Goal: Transaction & Acquisition: Book appointment/travel/reservation

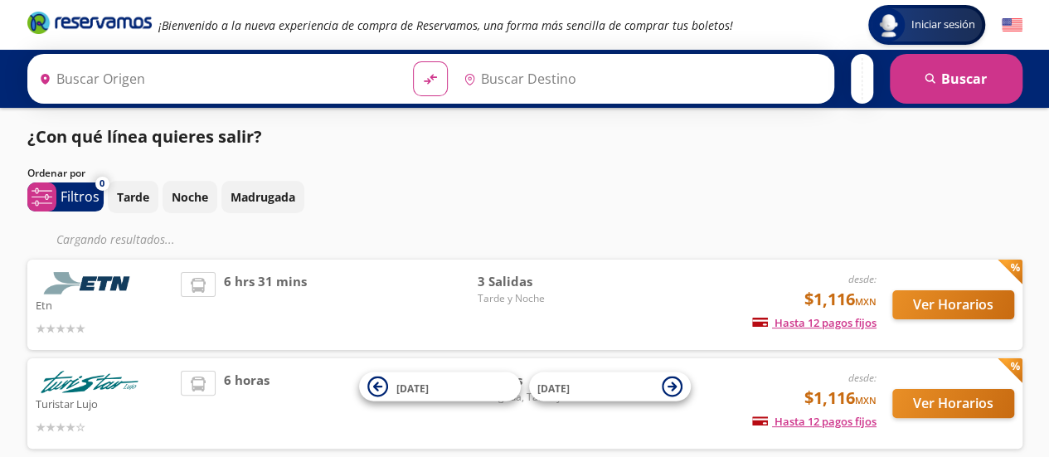
type input "[GEOGRAPHIC_DATA][PERSON_NAME], [GEOGRAPHIC_DATA][PERSON_NAME]"
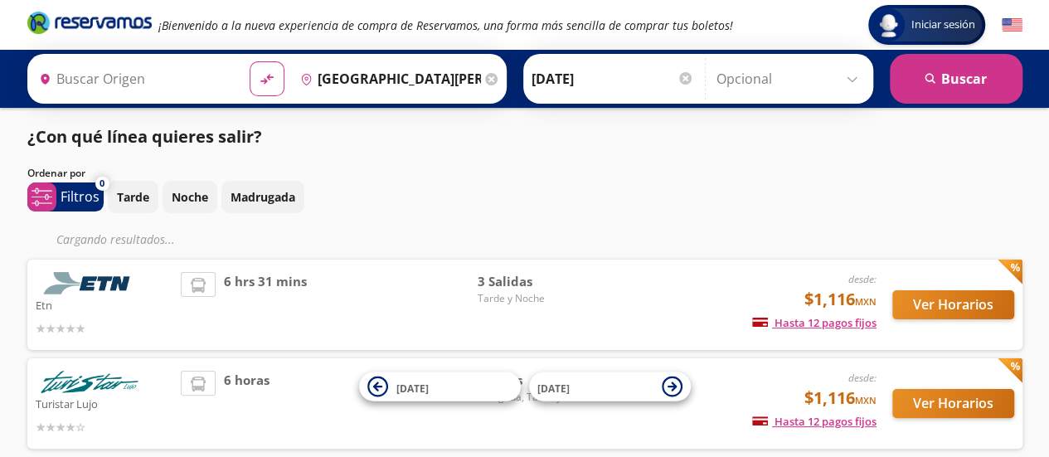
type input "[GEOGRAPHIC_DATA], [GEOGRAPHIC_DATA]"
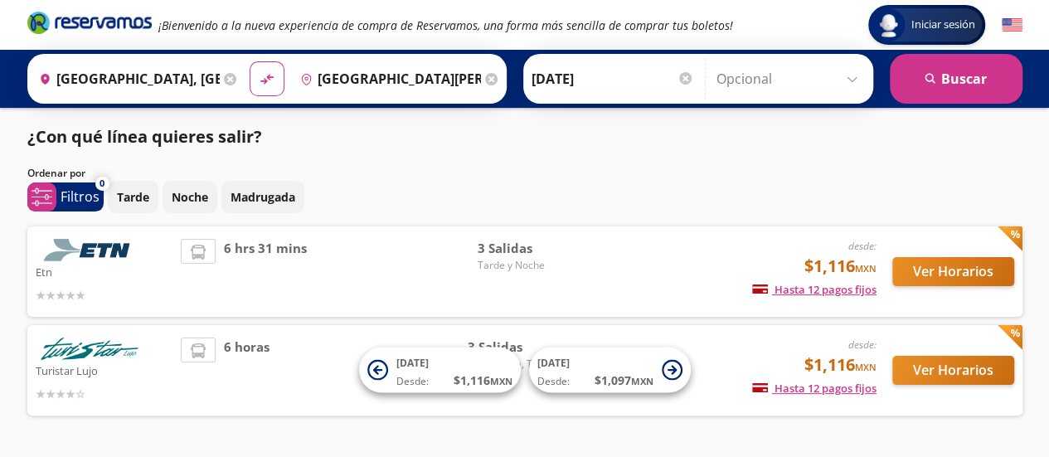
click at [470, 258] on div "6 hrs 31 mins" at bounding box center [329, 272] width 296 height 66
click at [934, 274] on button "Ver Horarios" at bounding box center [953, 271] width 122 height 29
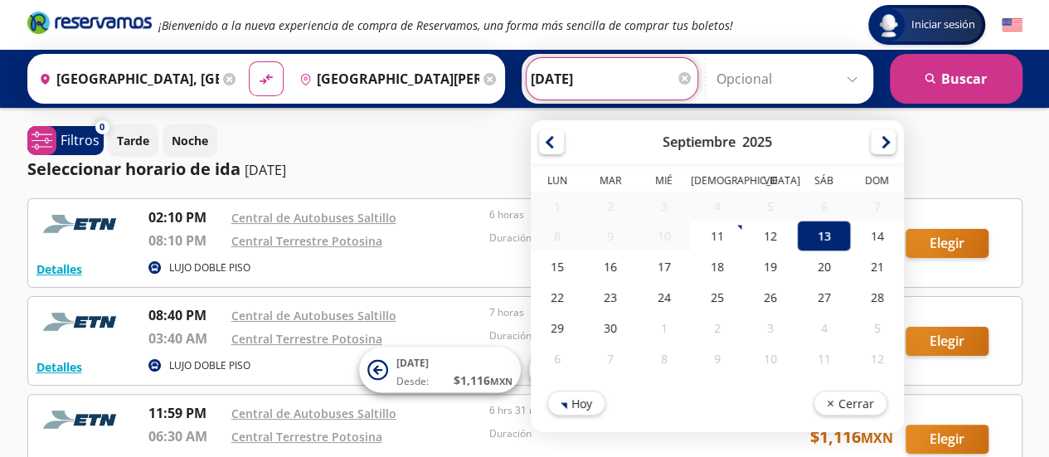
click at [532, 78] on input "[DATE]" at bounding box center [612, 78] width 163 height 41
click at [766, 247] on div "12" at bounding box center [770, 236] width 53 height 31
type input "[DATE]"
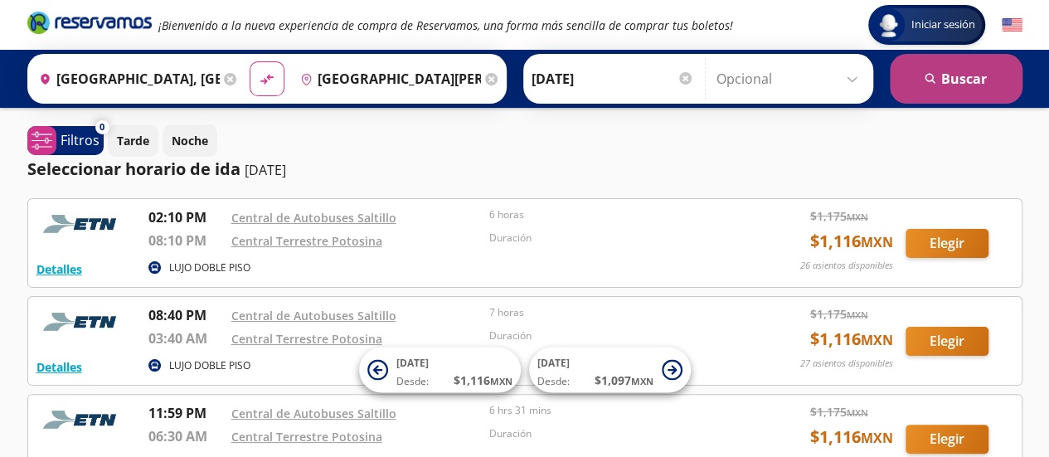
click at [931, 92] on button "search [GEOGRAPHIC_DATA]" at bounding box center [956, 79] width 133 height 50
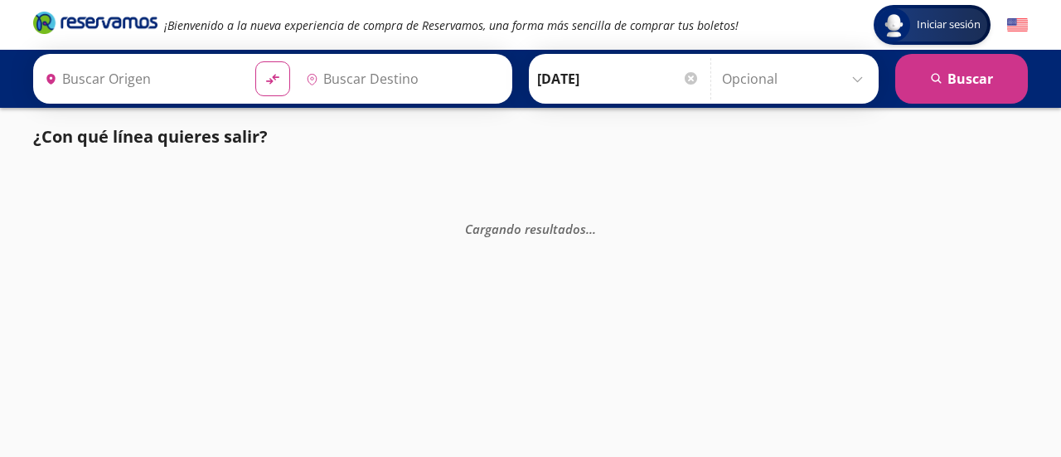
type input "[GEOGRAPHIC_DATA], [GEOGRAPHIC_DATA]"
type input "[GEOGRAPHIC_DATA][PERSON_NAME], [GEOGRAPHIC_DATA][PERSON_NAME]"
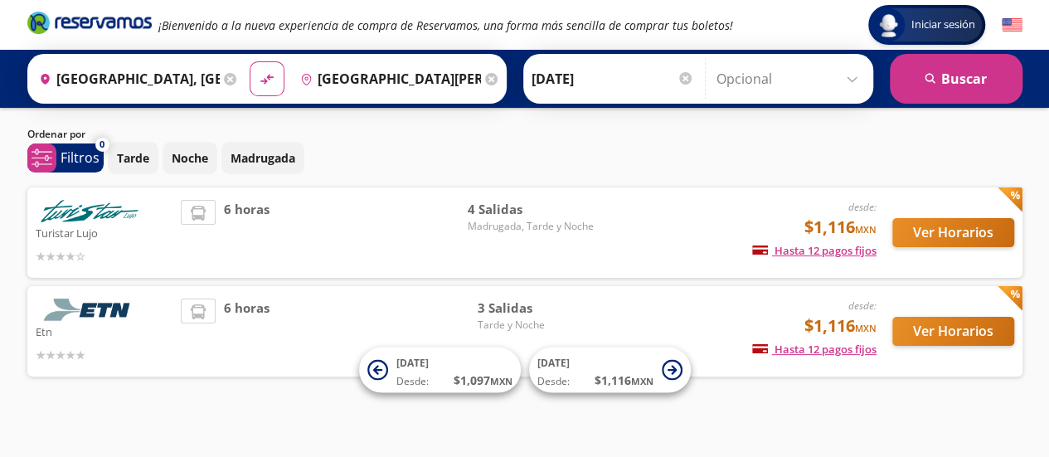
scroll to position [43, 0]
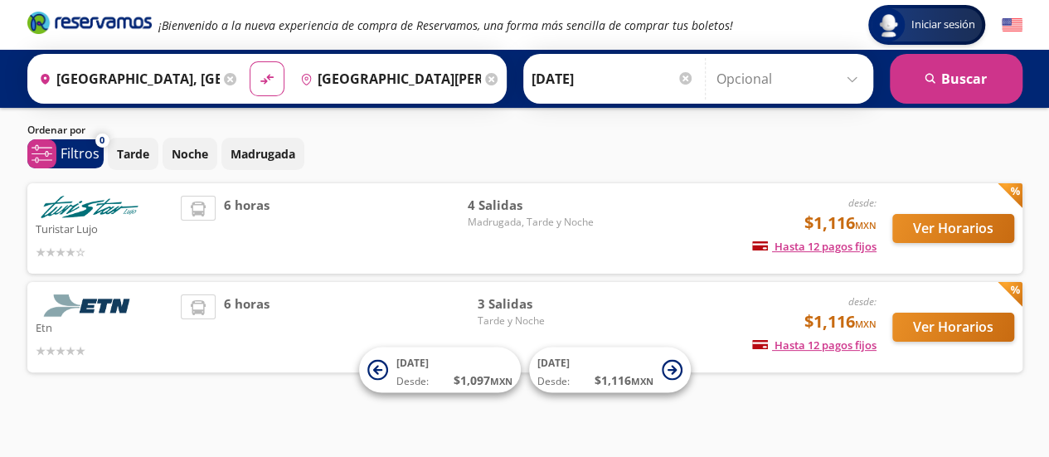
click at [606, 223] on div "desde: $1,116 MXN Hasta 12 pagos fijos Pagos fijos en compras mayores a $30 MXN…" at bounding box center [738, 229] width 274 height 66
click at [937, 235] on button "Ver Horarios" at bounding box center [953, 228] width 122 height 29
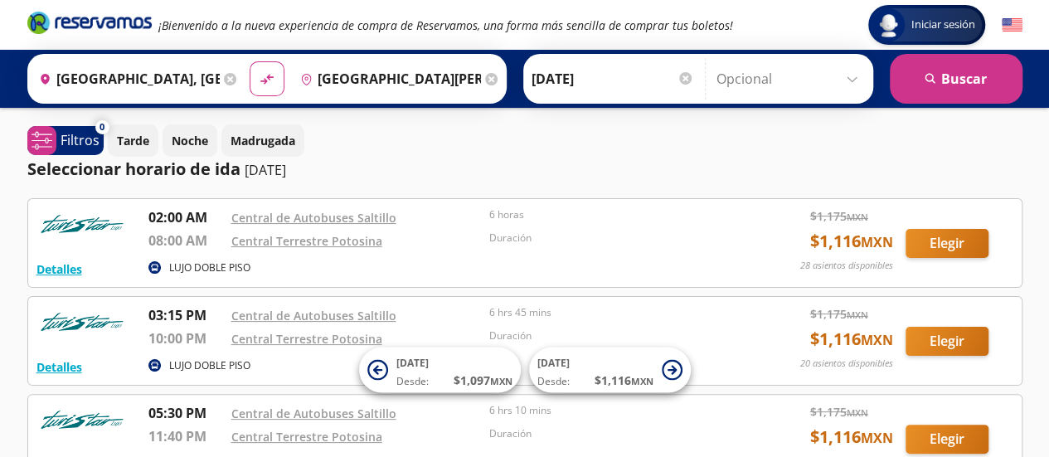
scroll to position [43, 0]
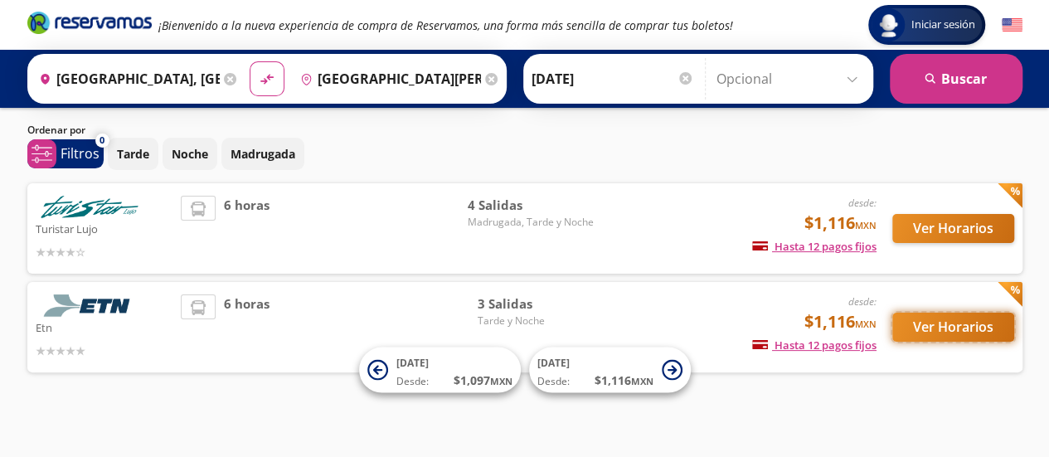
click at [930, 328] on button "Ver Horarios" at bounding box center [953, 327] width 122 height 29
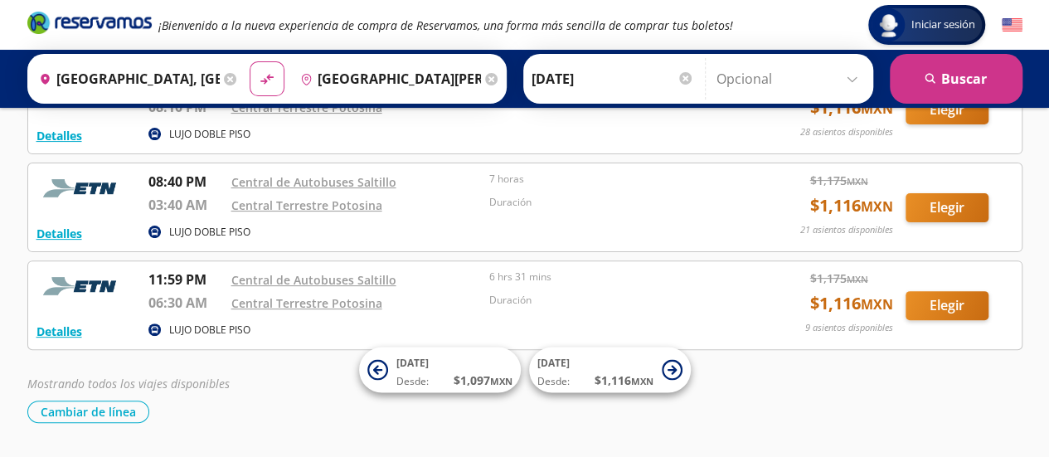
scroll to position [134, 0]
click at [942, 298] on button "Elegir" at bounding box center [946, 304] width 83 height 29
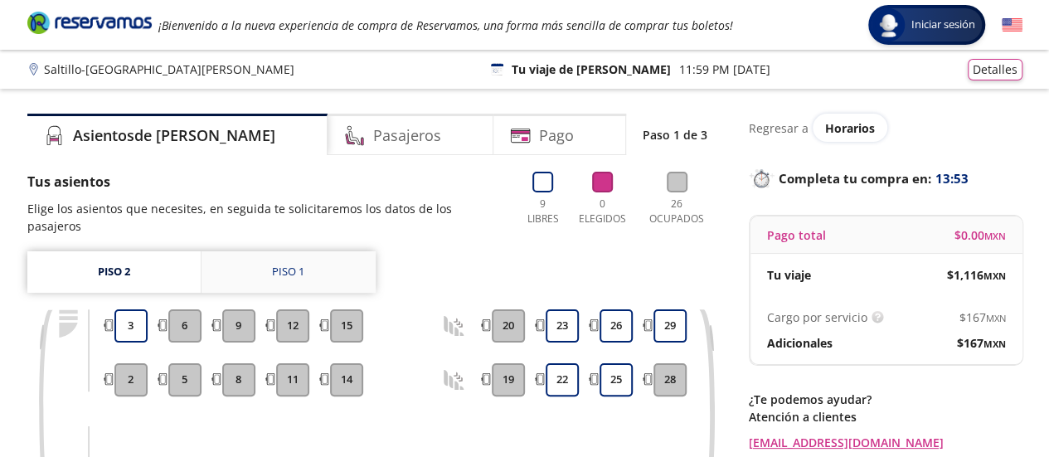
click at [267, 253] on link "Piso 1" at bounding box center [288, 271] width 174 height 41
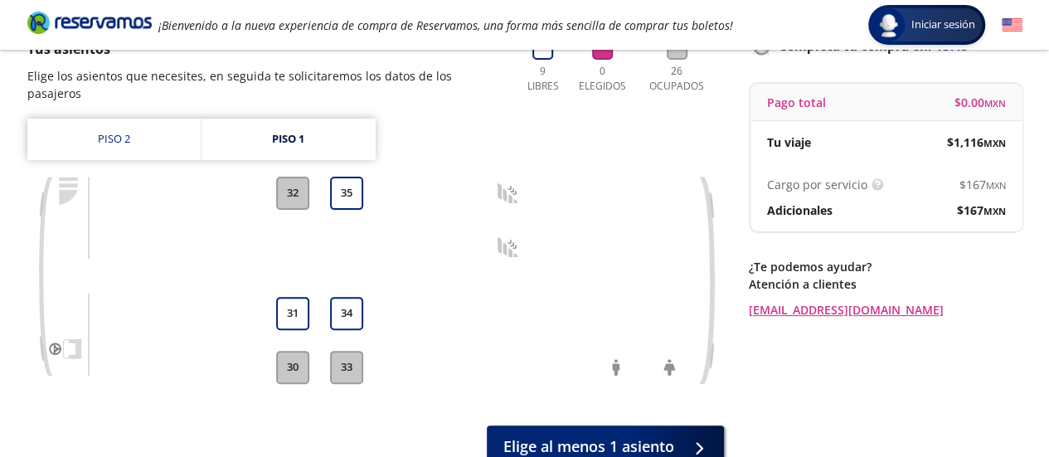
scroll to position [134, 0]
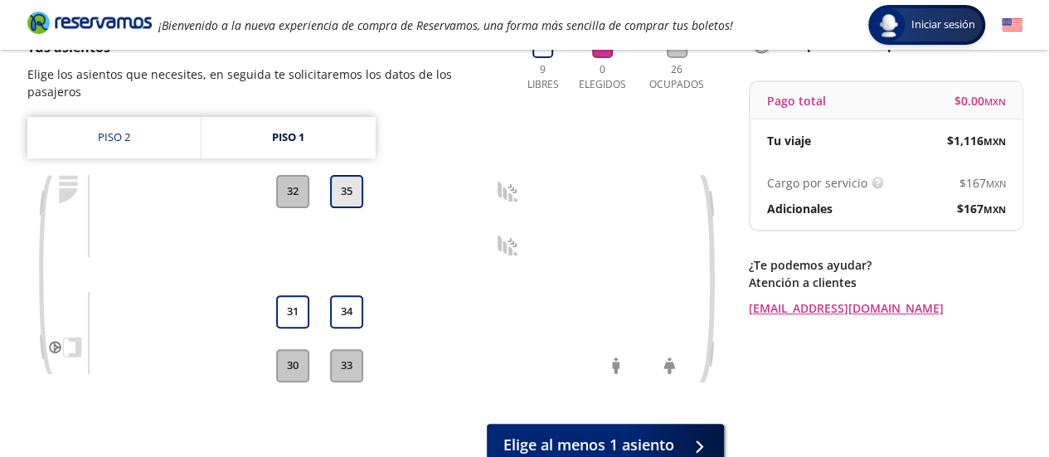
click at [337, 175] on button "35" at bounding box center [346, 191] width 33 height 33
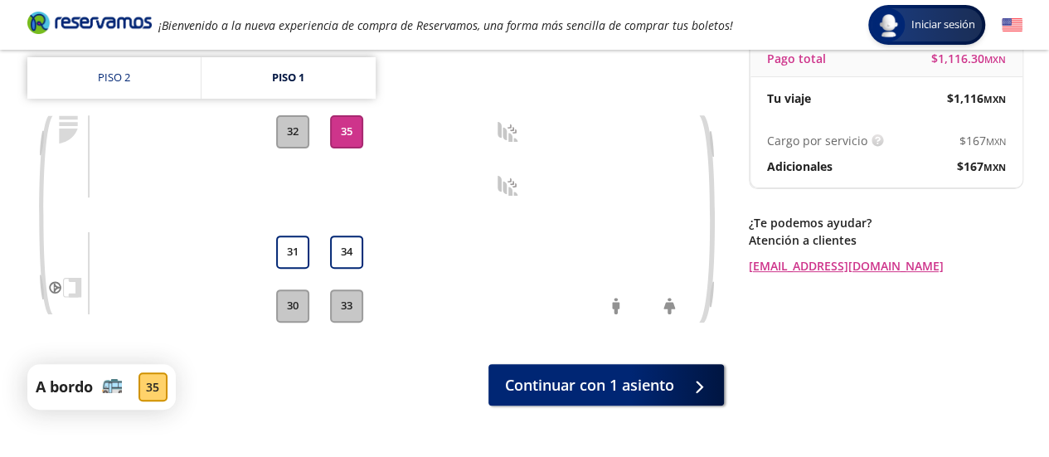
scroll to position [179, 0]
